Goal: Register for event/course

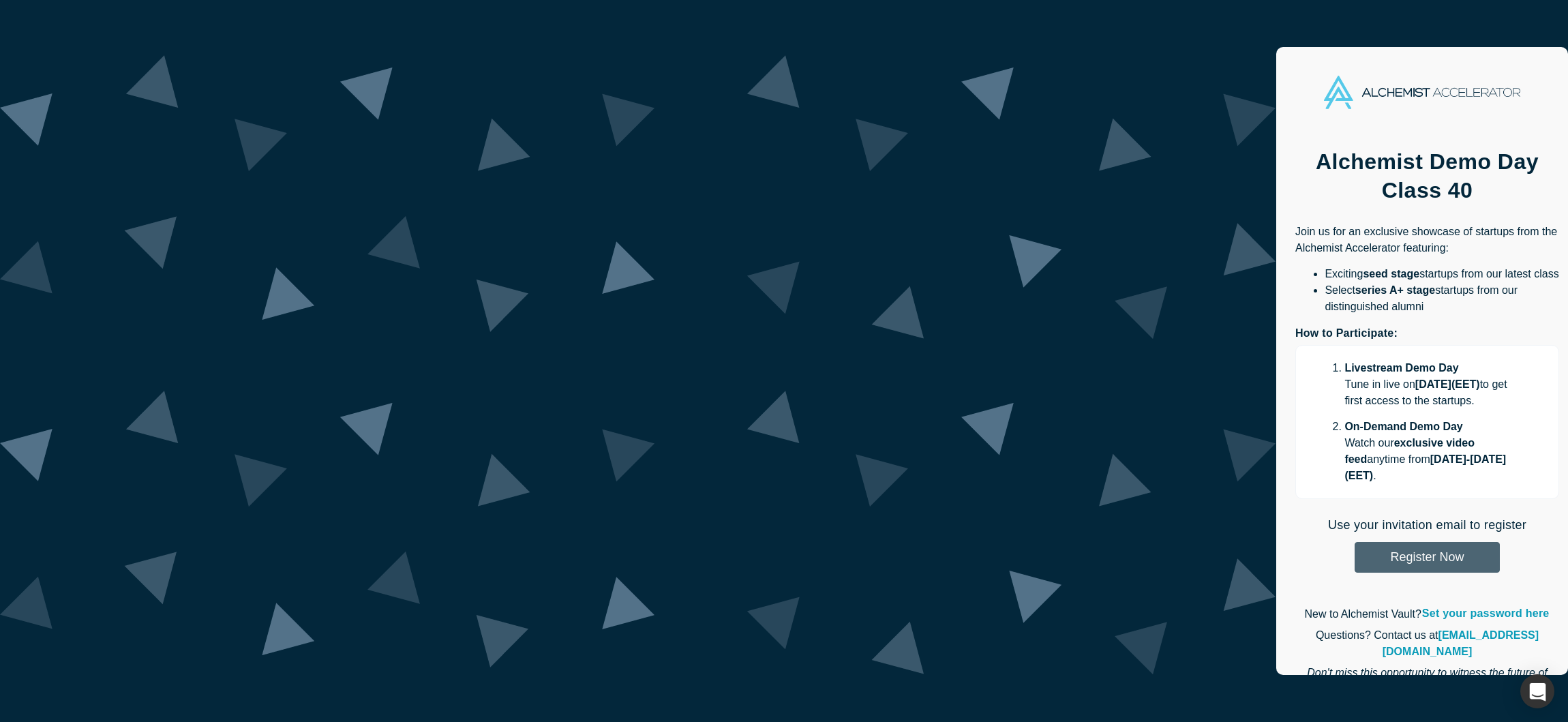
click at [1354, 542] on button "Register Now" at bounding box center [1426, 557] width 145 height 31
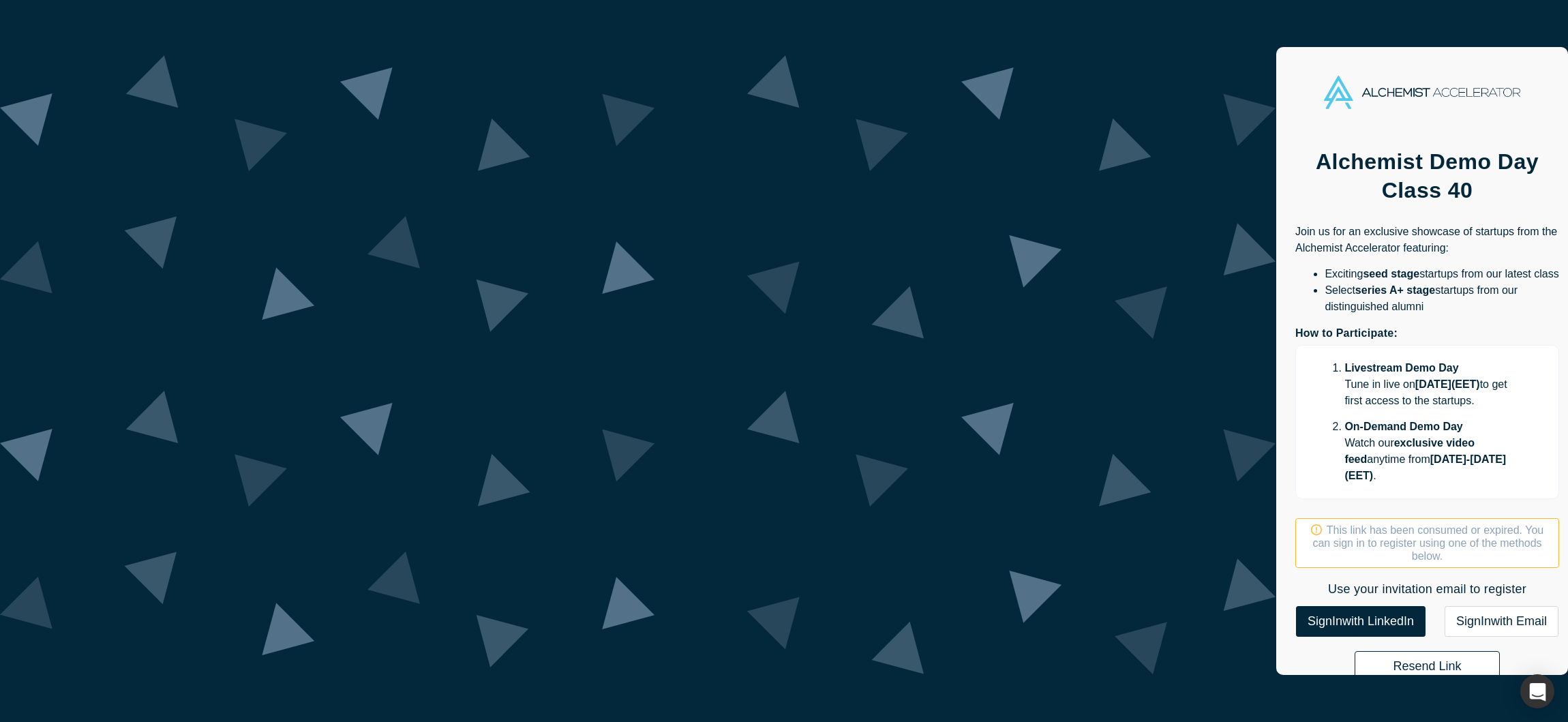
click at [1354, 651] on button "Resend Link" at bounding box center [1426, 666] width 145 height 31
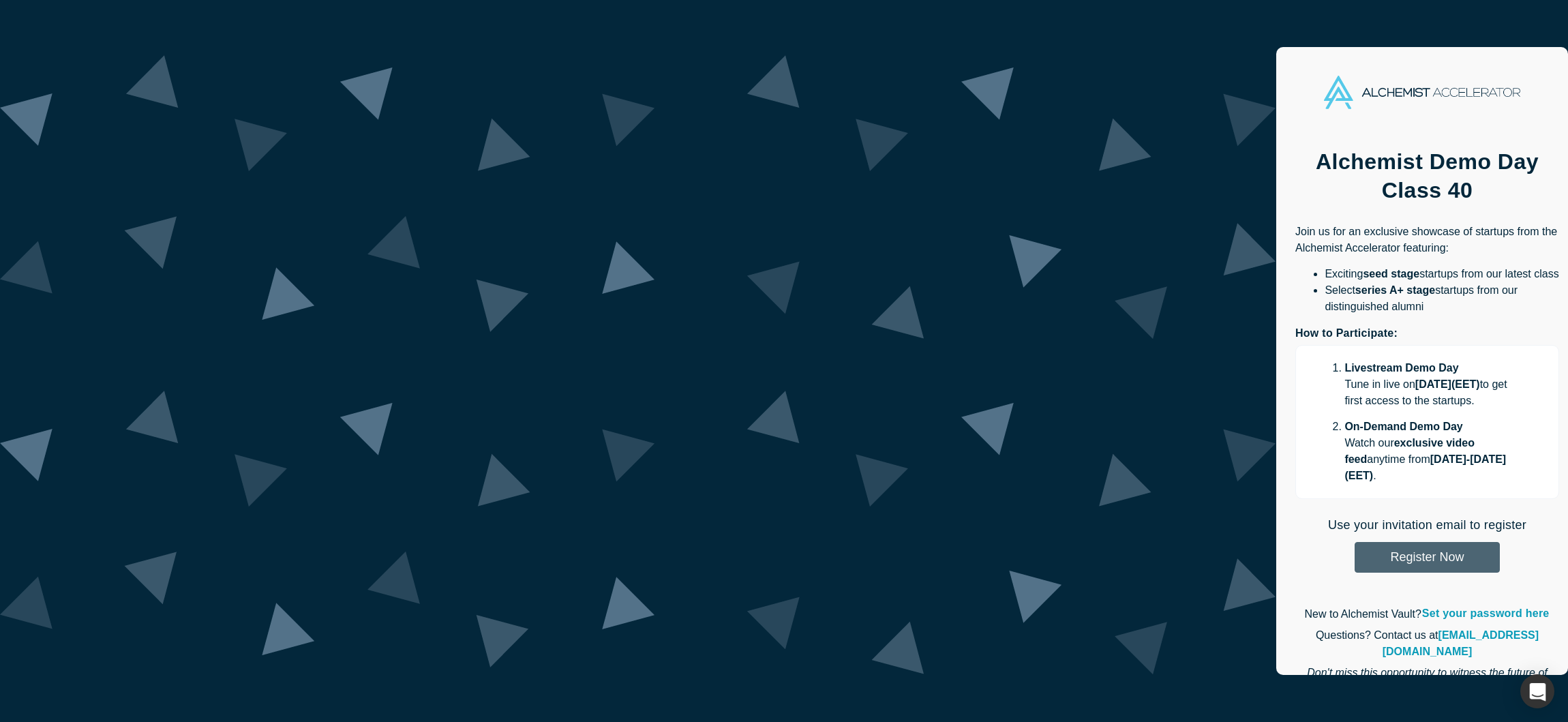
click at [1354, 542] on button "Register Now" at bounding box center [1426, 557] width 145 height 31
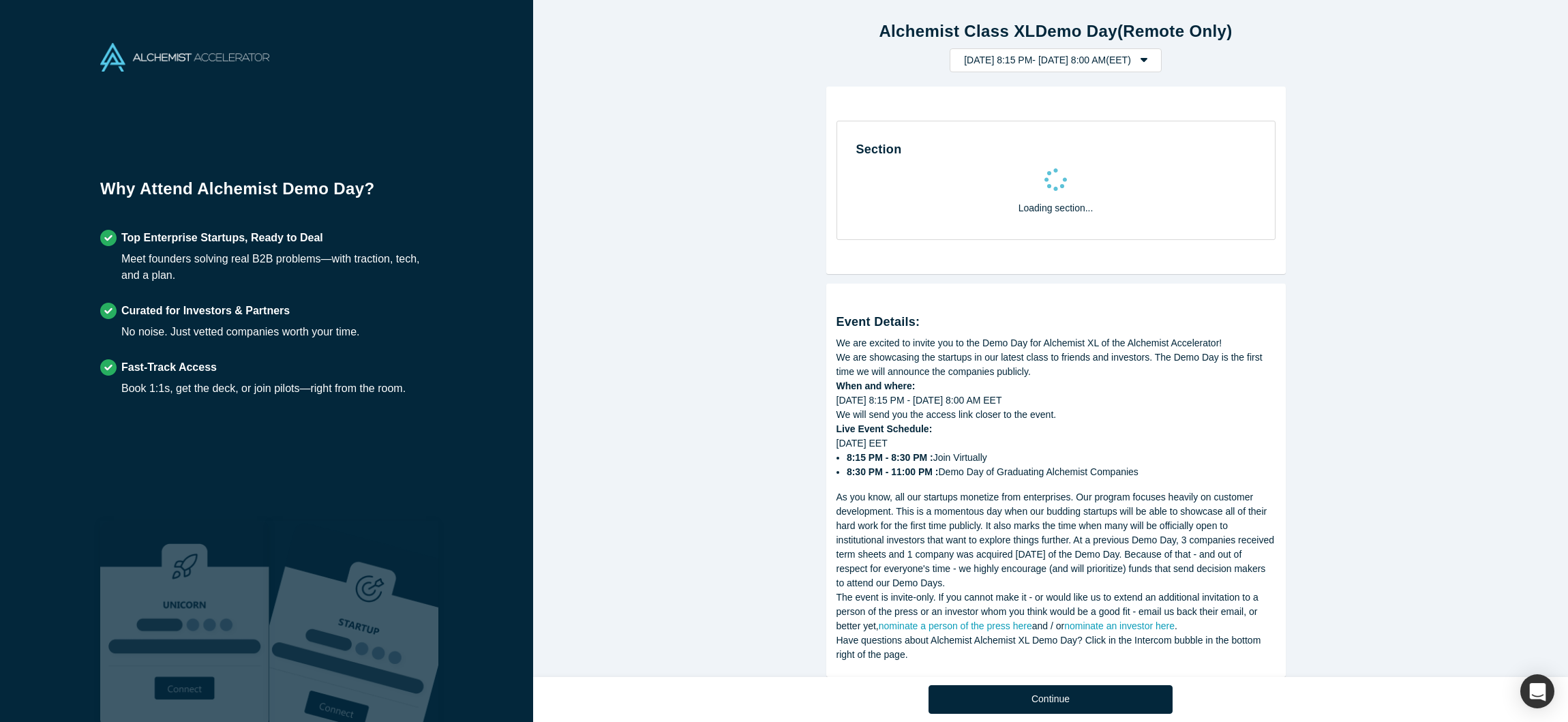
select select "GR"
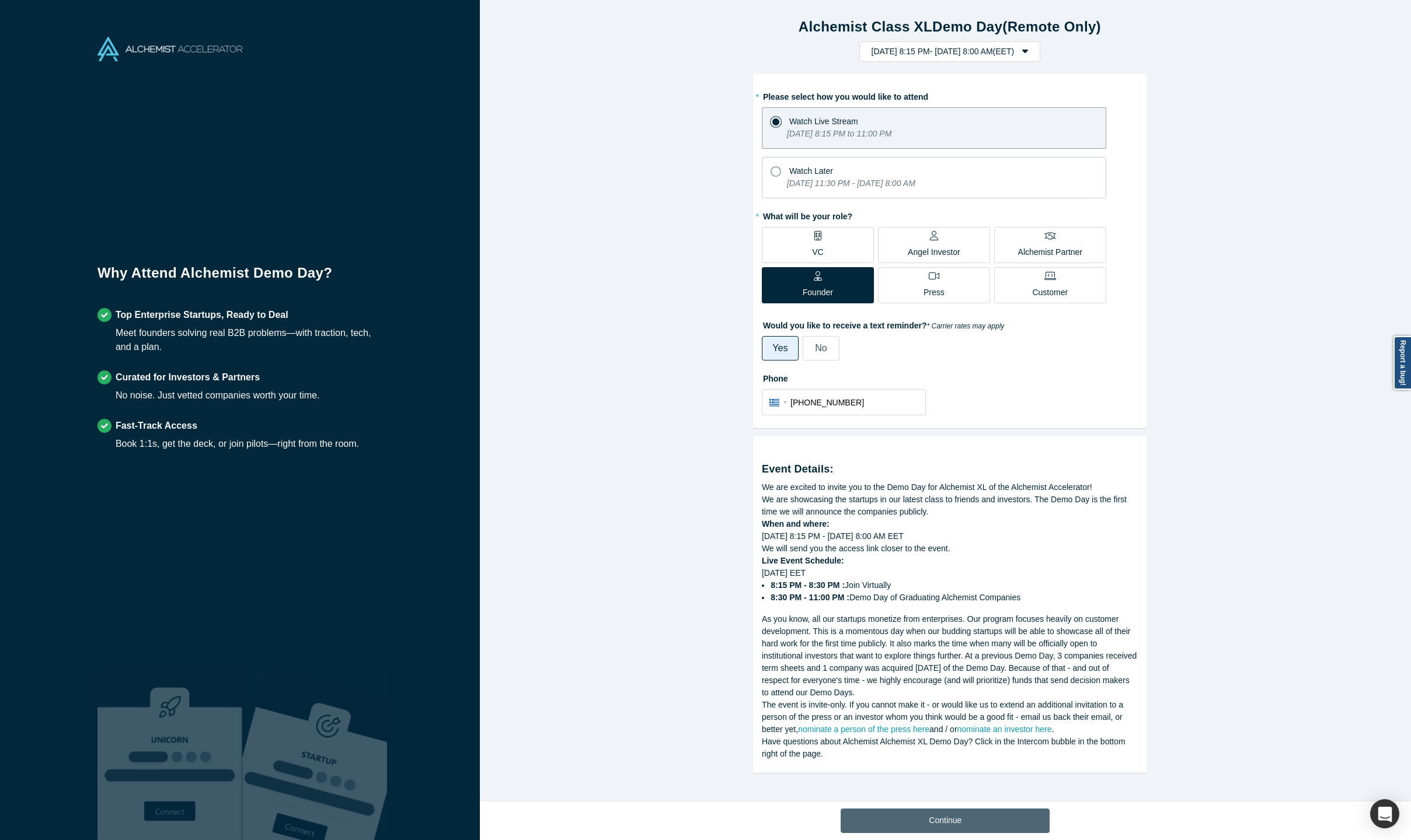
click at [983, 617] on button "Continue" at bounding box center [945, 821] width 209 height 24
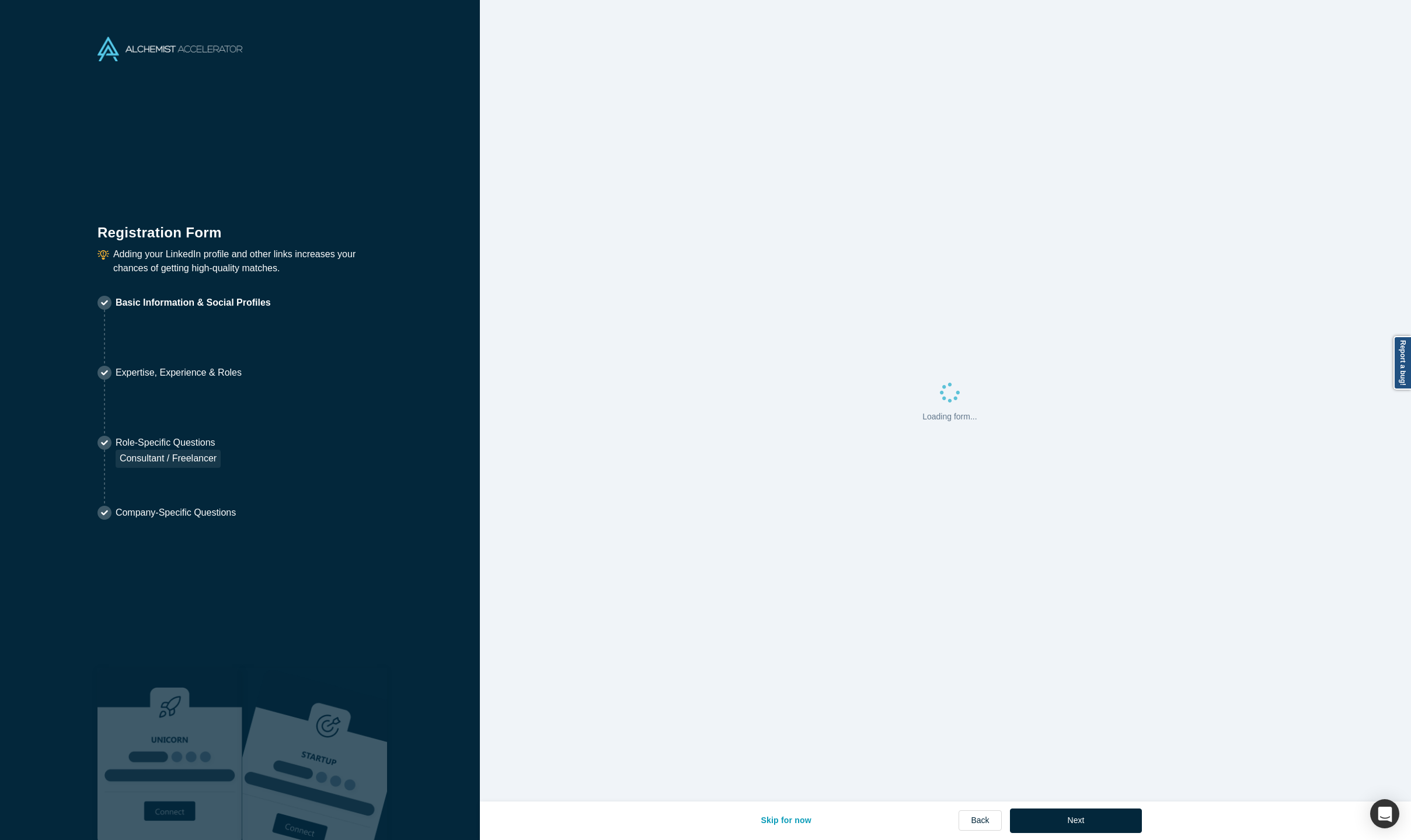
select select "GR"
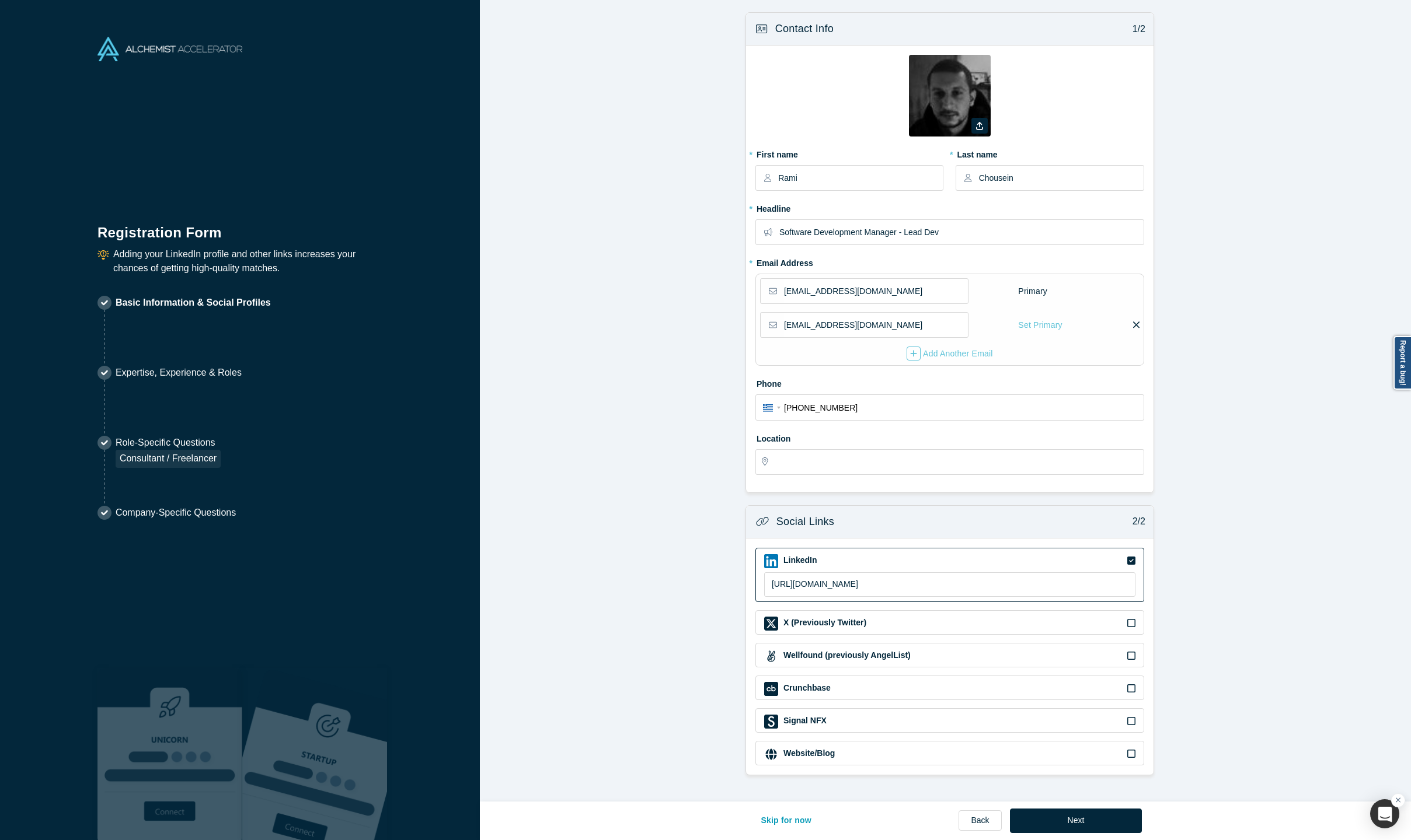
type input "[GEOGRAPHIC_DATA], [GEOGRAPHIC_DATA]"
drag, startPoint x: 1057, startPoint y: 817, endPoint x: 789, endPoint y: 825, distance: 268.1
click at [789, 617] on div "Skip for now Back Next" at bounding box center [945, 821] width 394 height 24
click at [789, 617] on button "Skip for now" at bounding box center [786, 821] width 75 height 24
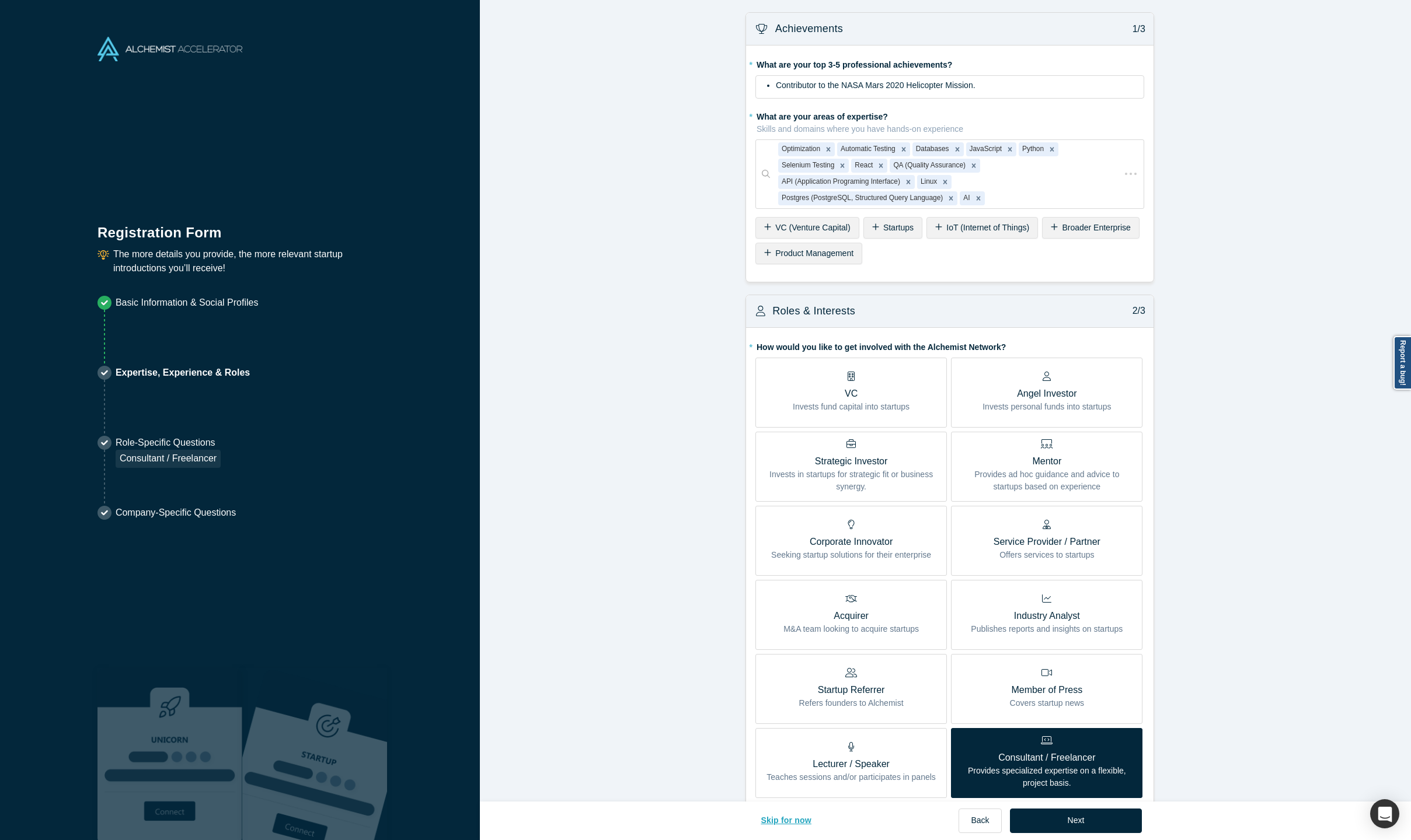
click at [789, 617] on button "Skip for now" at bounding box center [786, 821] width 75 height 24
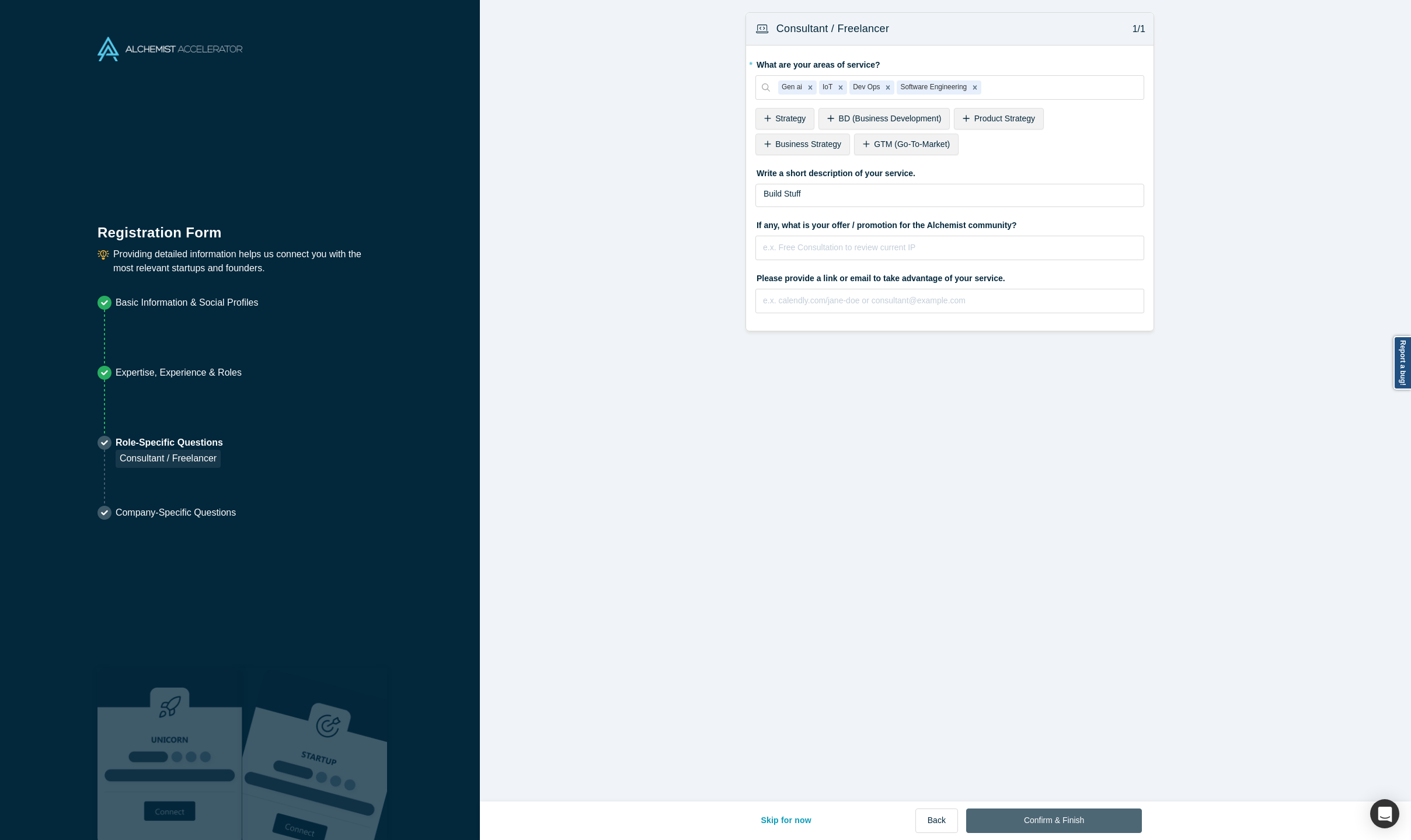
click at [1049, 617] on button "Confirm & Finish" at bounding box center [1054, 821] width 176 height 24
